Goal: Use online tool/utility: Utilize a website feature to perform a specific function

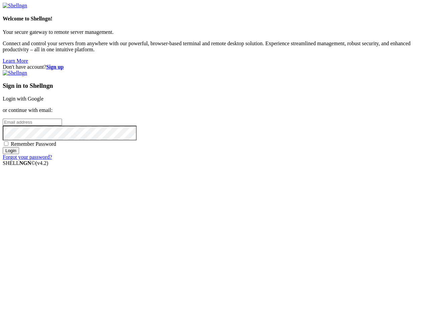
type input "[PERSON_NAME][EMAIL_ADDRESS][DOMAIN_NAME]"
click at [264, 159] on div "Sign in to Shellngn Login with Google or continue with email: [PERSON_NAME][EMA…" at bounding box center [214, 115] width 422 height 90
click at [19, 154] on input "Login" at bounding box center [11, 150] width 16 height 7
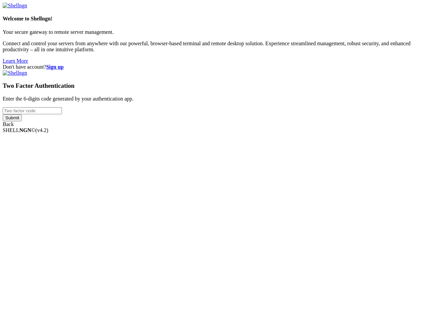
click at [62, 114] on input "number" at bounding box center [32, 110] width 59 height 7
type input "511402"
click at [3, 114] on input "Submit" at bounding box center [12, 117] width 19 height 7
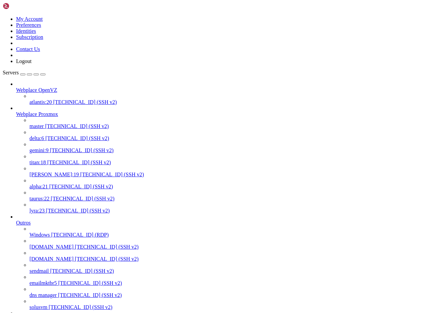
scroll to position [297, 0]
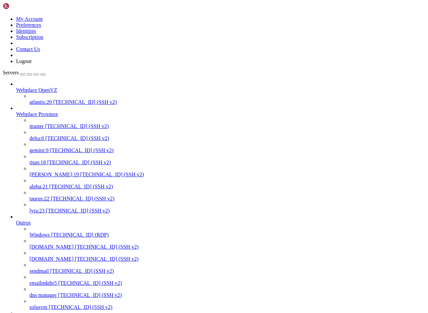
scroll to position [176, 0]
drag, startPoint x: 159, startPoint y: 1044, endPoint x: 154, endPoint y: 1054, distance: 11.5
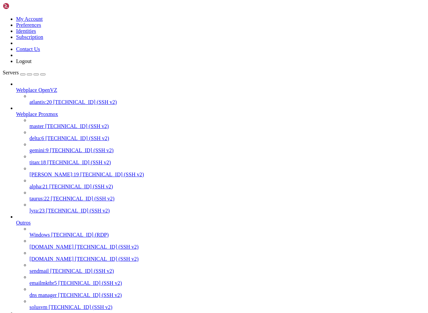
scroll to position [17, 0]
